Goal: Task Accomplishment & Management: Use online tool/utility

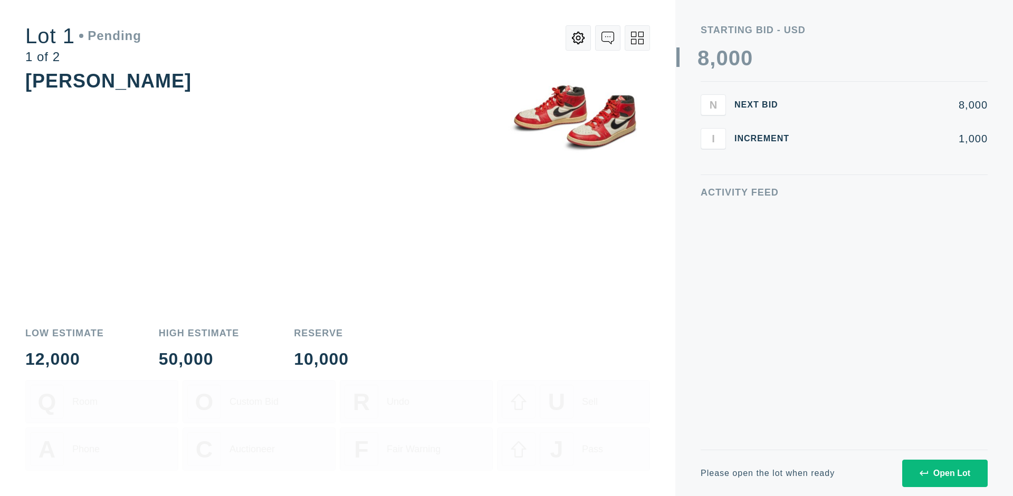
click at [944, 473] on div "Open Lot" at bounding box center [944, 473] width 51 height 9
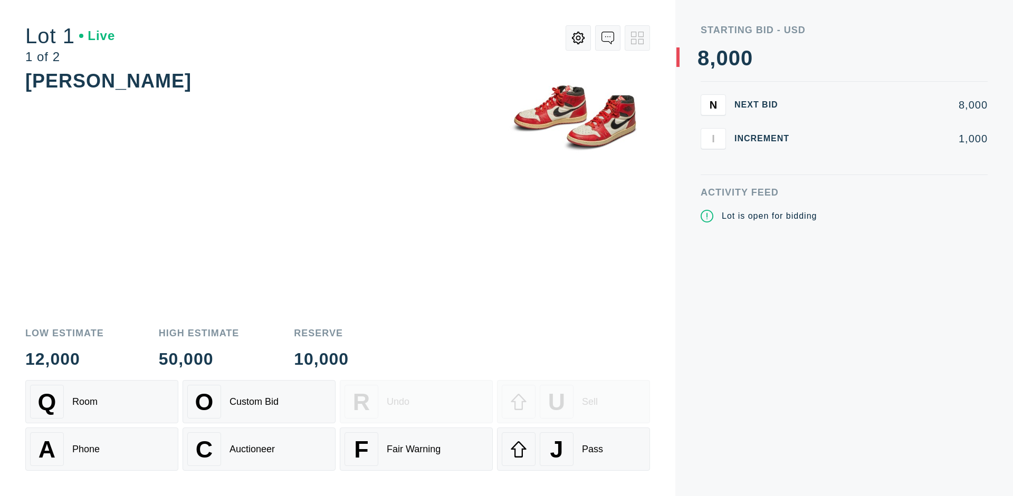
click at [102, 402] on div "Q Room" at bounding box center [101, 402] width 143 height 34
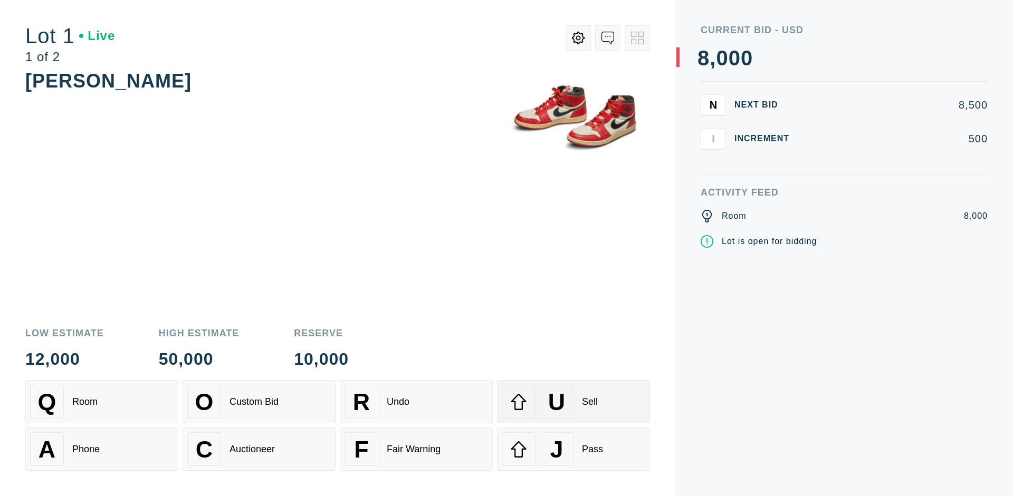
click at [573, 402] on div "U Sell" at bounding box center [573, 402] width 143 height 34
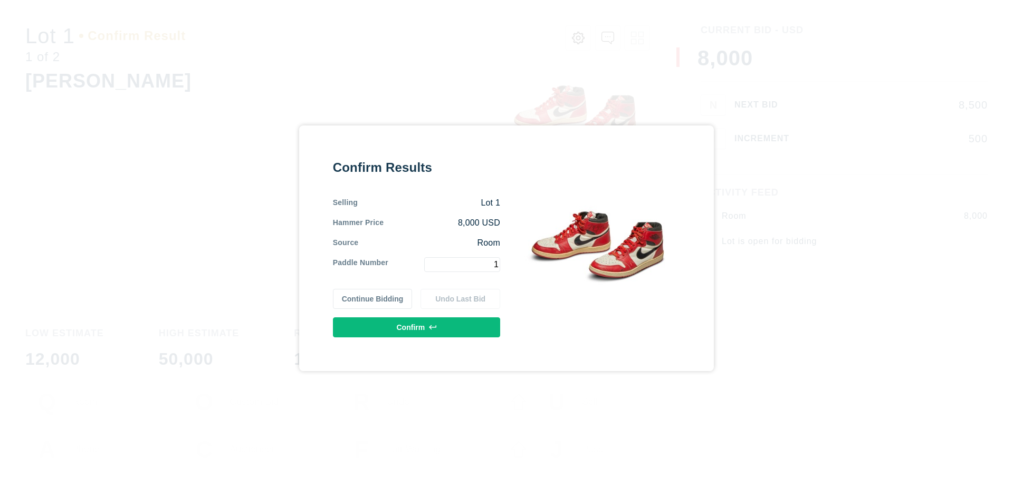
type input "1"
click at [417, 327] on button "Confirm" at bounding box center [416, 328] width 167 height 20
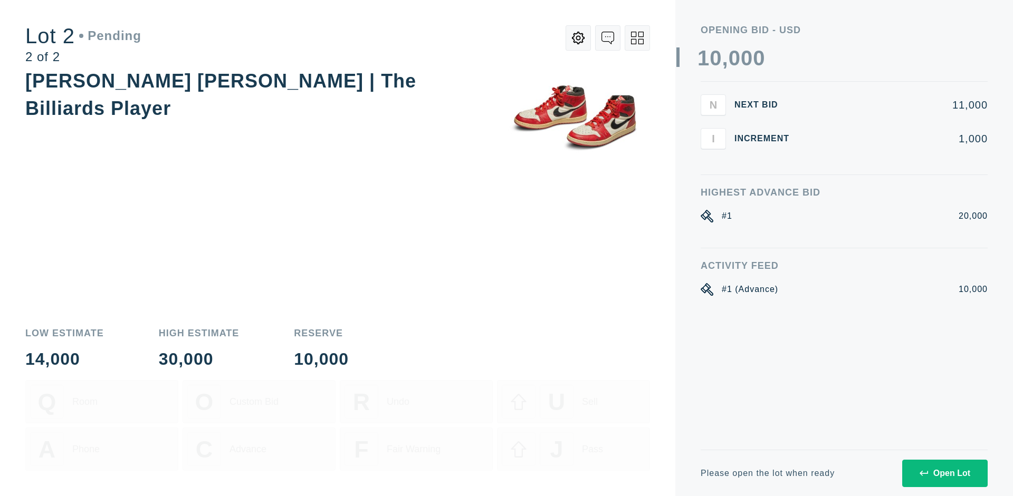
click at [944, 473] on div "Open Lot" at bounding box center [944, 473] width 51 height 9
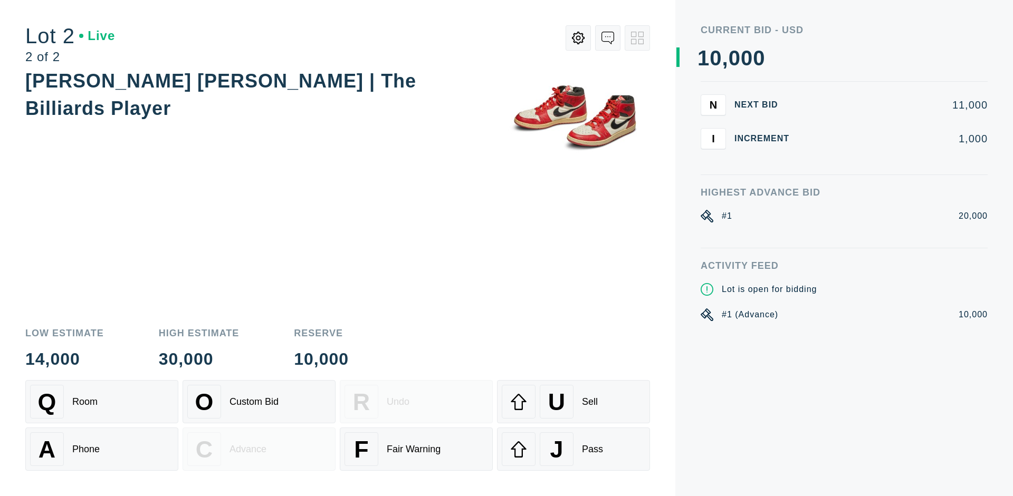
click at [102, 449] on div "A Phone" at bounding box center [101, 449] width 143 height 34
